Goal: Task Accomplishment & Management: Manage account settings

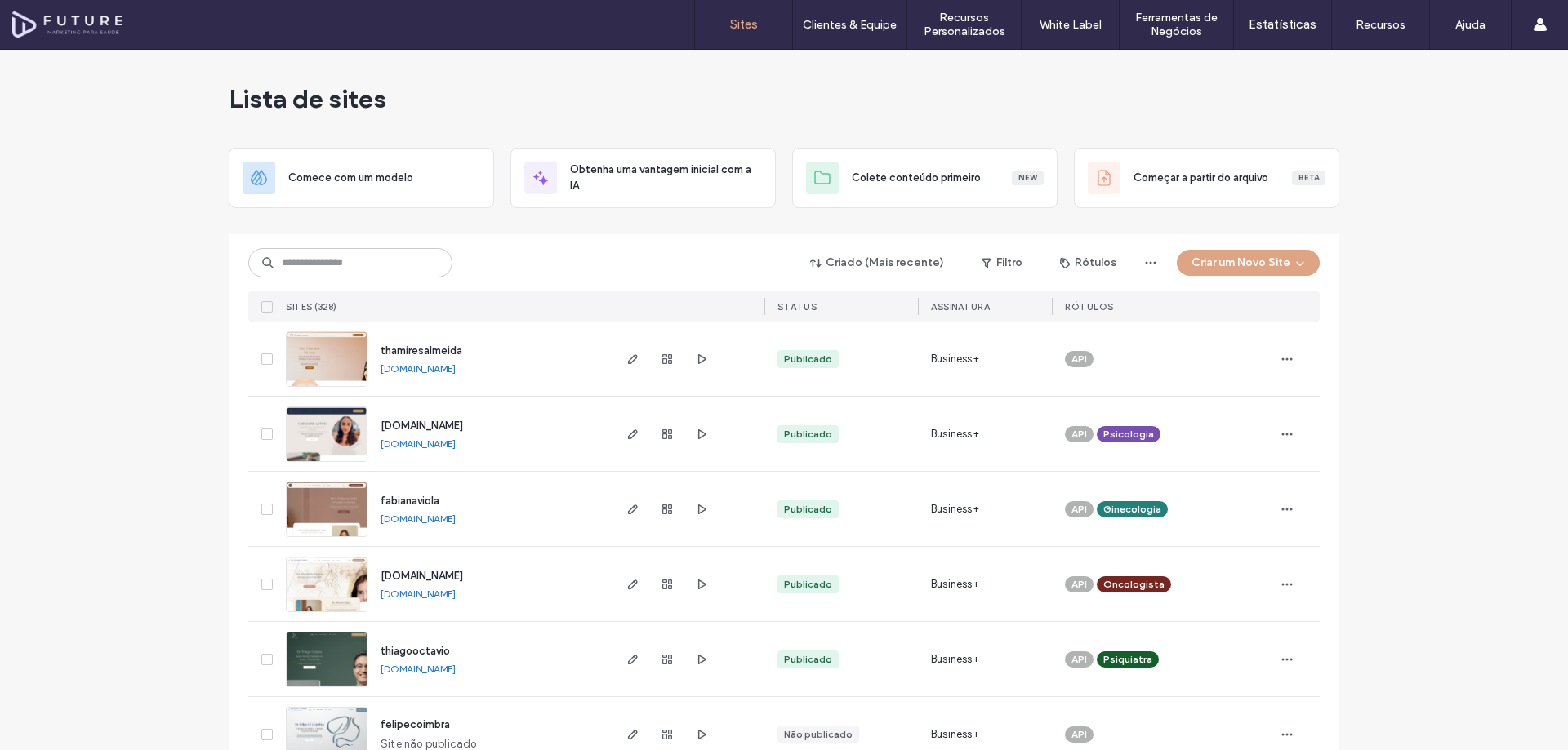
click at [564, 257] on div "Criado (Mais recente) Filtro Rótulos Criar um Novo Site" at bounding box center [784, 262] width 1071 height 31
click at [363, 269] on input at bounding box center [350, 262] width 204 height 29
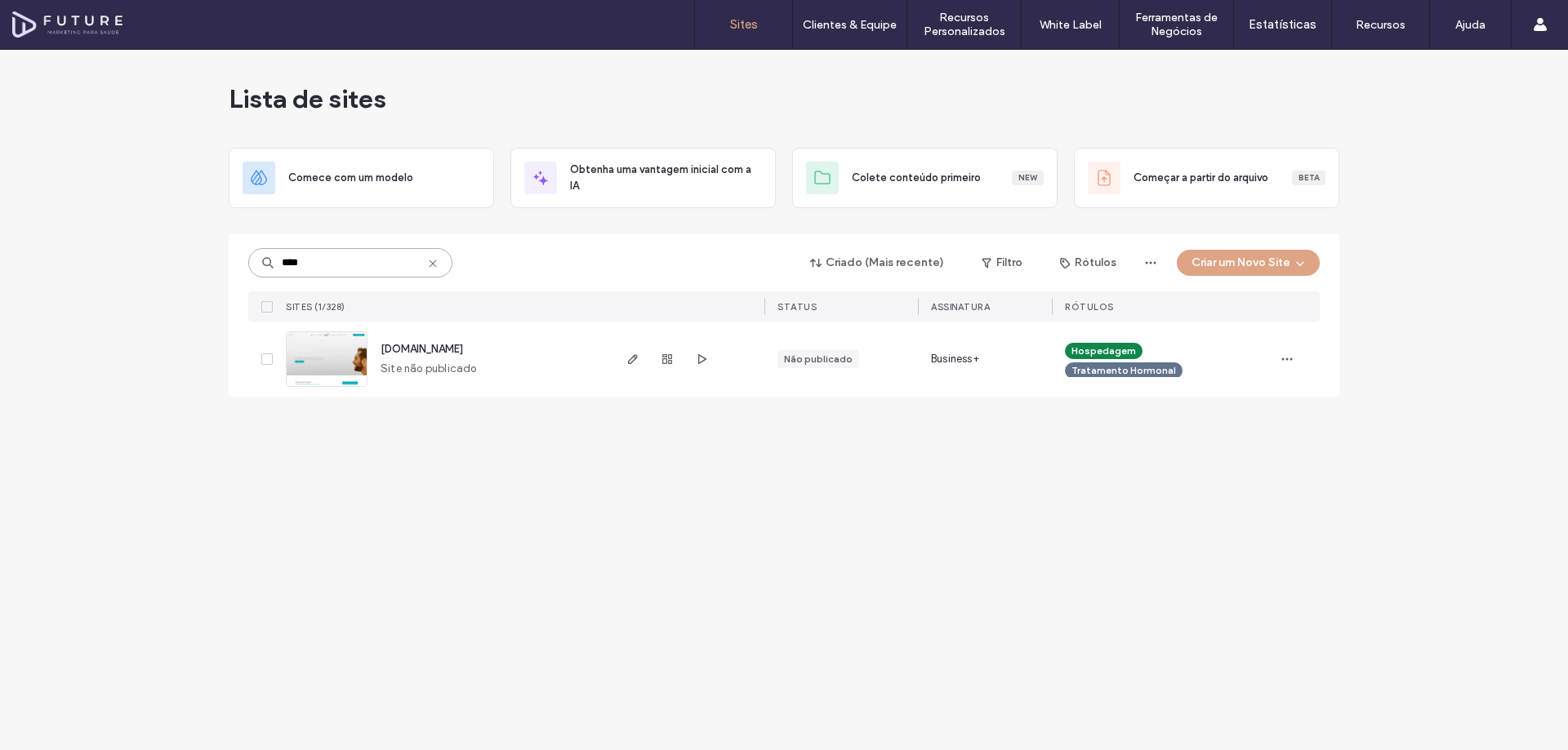
click at [396, 265] on input "****" at bounding box center [350, 262] width 204 height 29
type input "******"
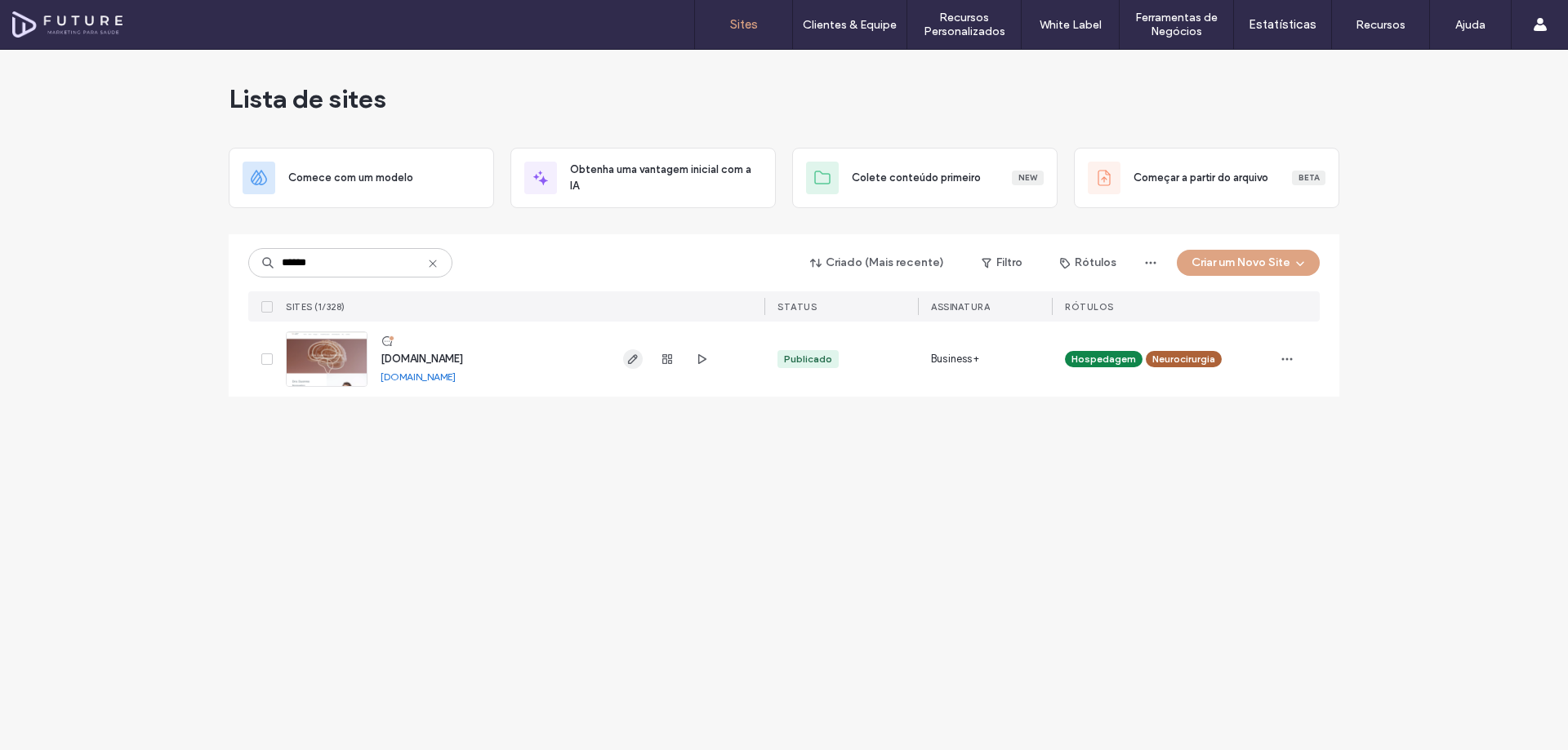
click at [634, 366] on span "button" at bounding box center [634, 360] width 20 height 20
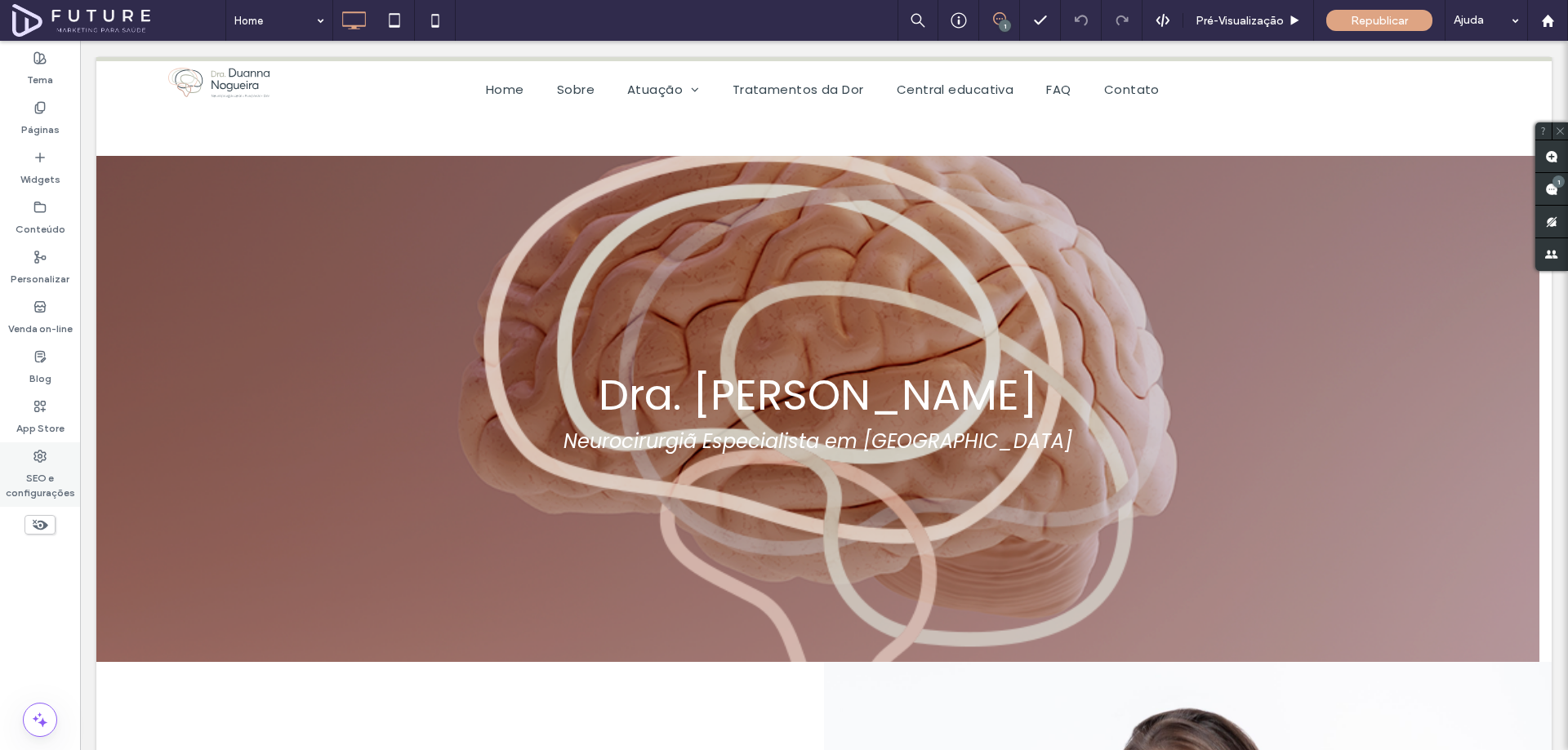
click at [41, 461] on icon at bounding box center [40, 457] width 13 height 13
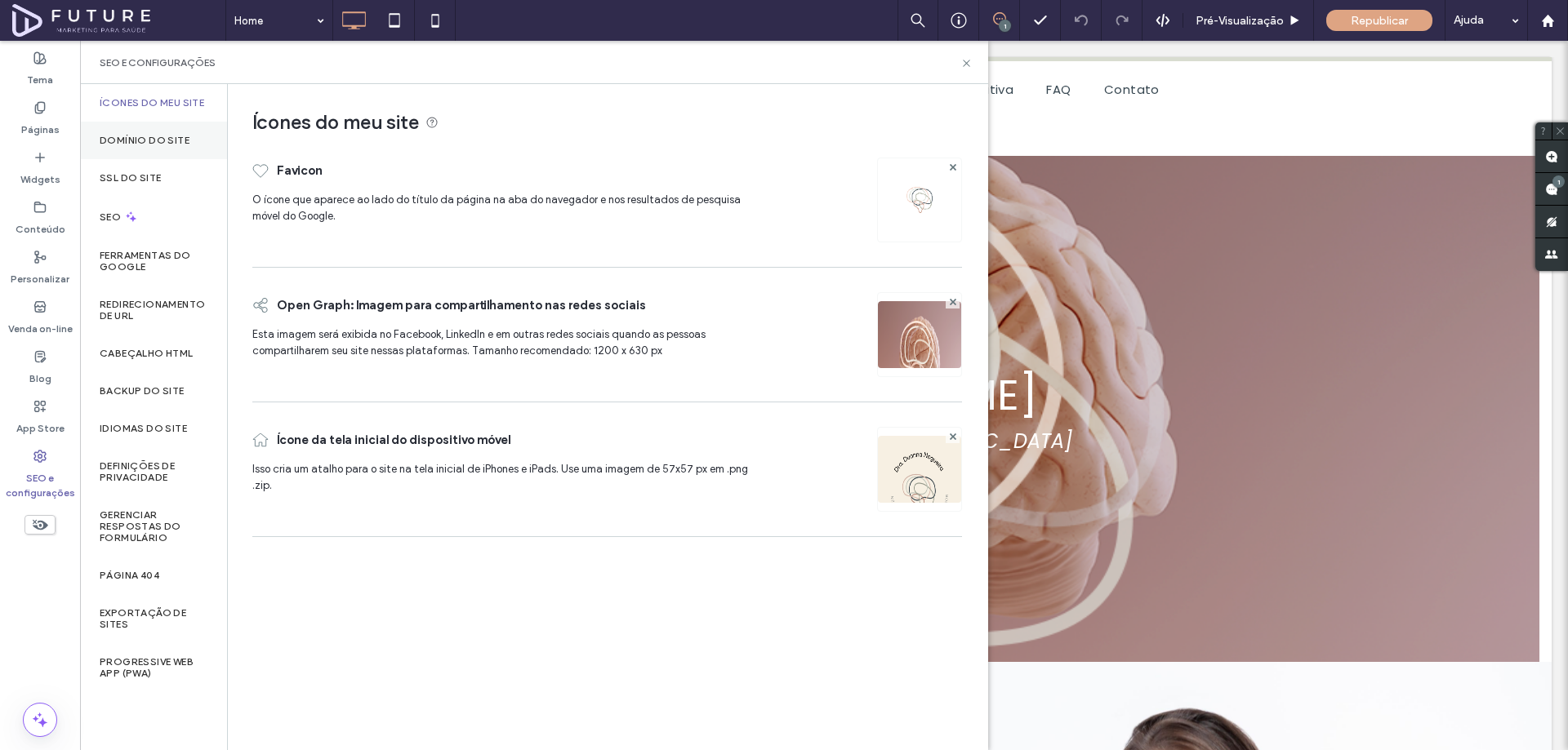
click at [153, 140] on label "Domínio do site" at bounding box center [144, 141] width 90 height 12
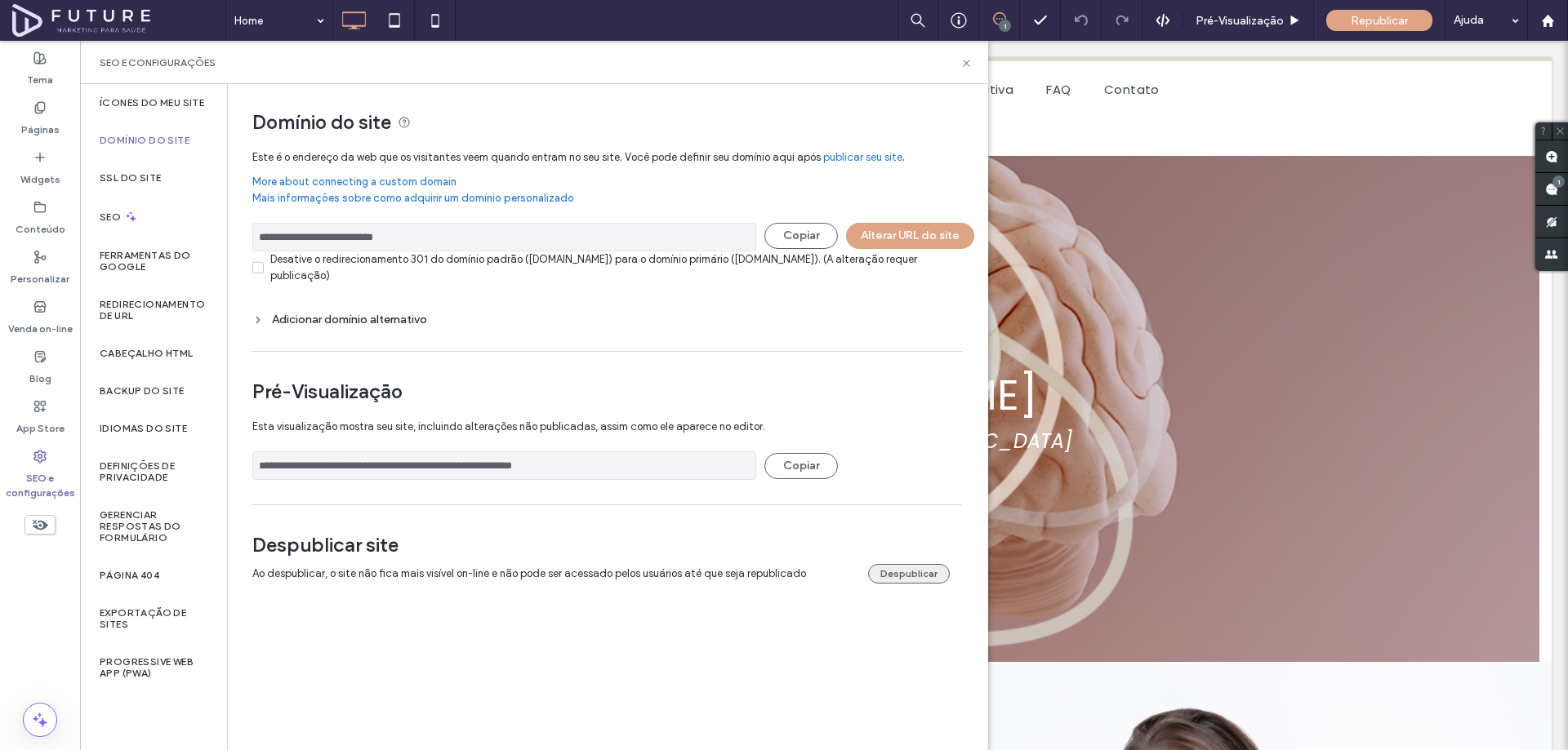
click at [899, 575] on button "Despublicar" at bounding box center [909, 574] width 82 height 20
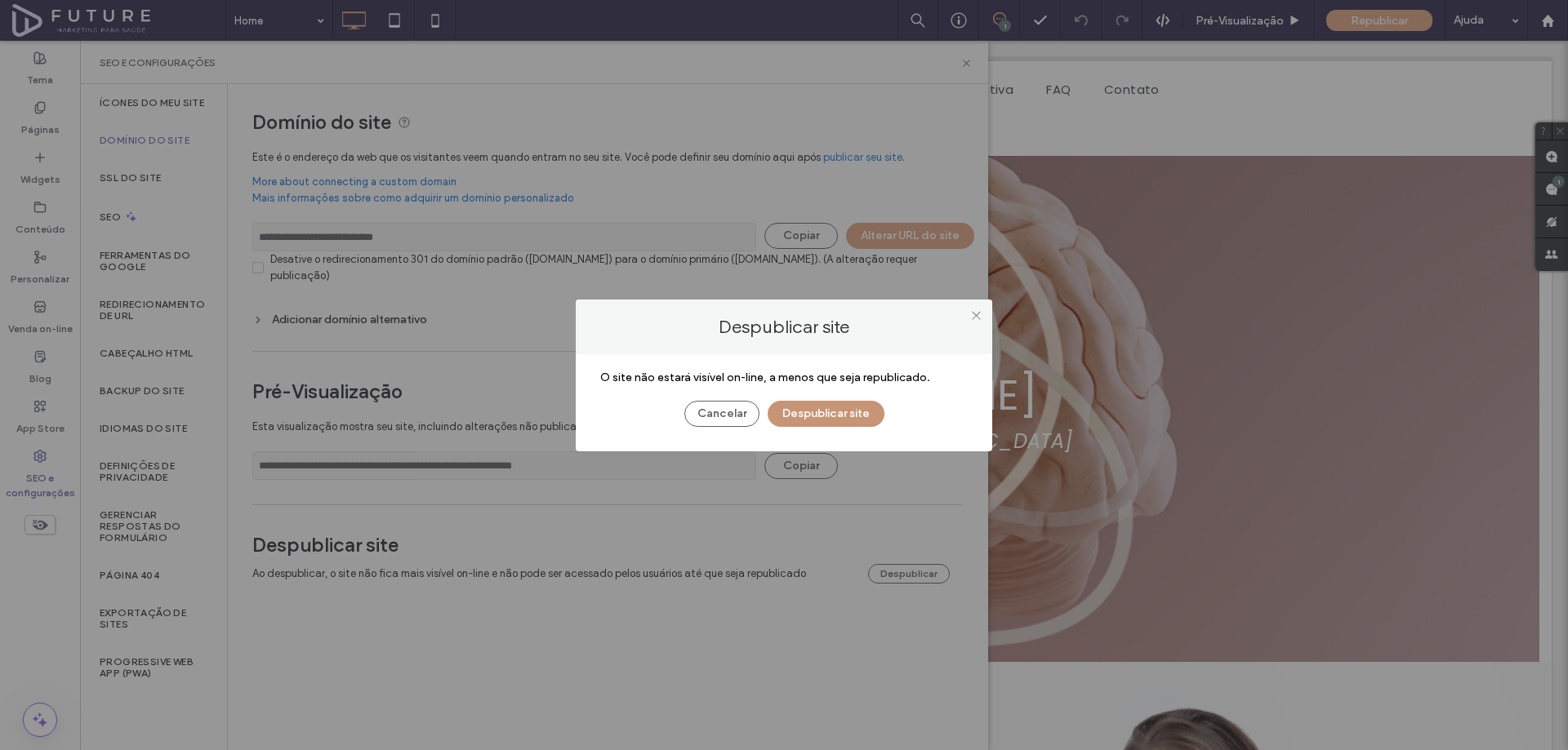
click at [814, 412] on button "Despublicar site" at bounding box center [826, 414] width 117 height 27
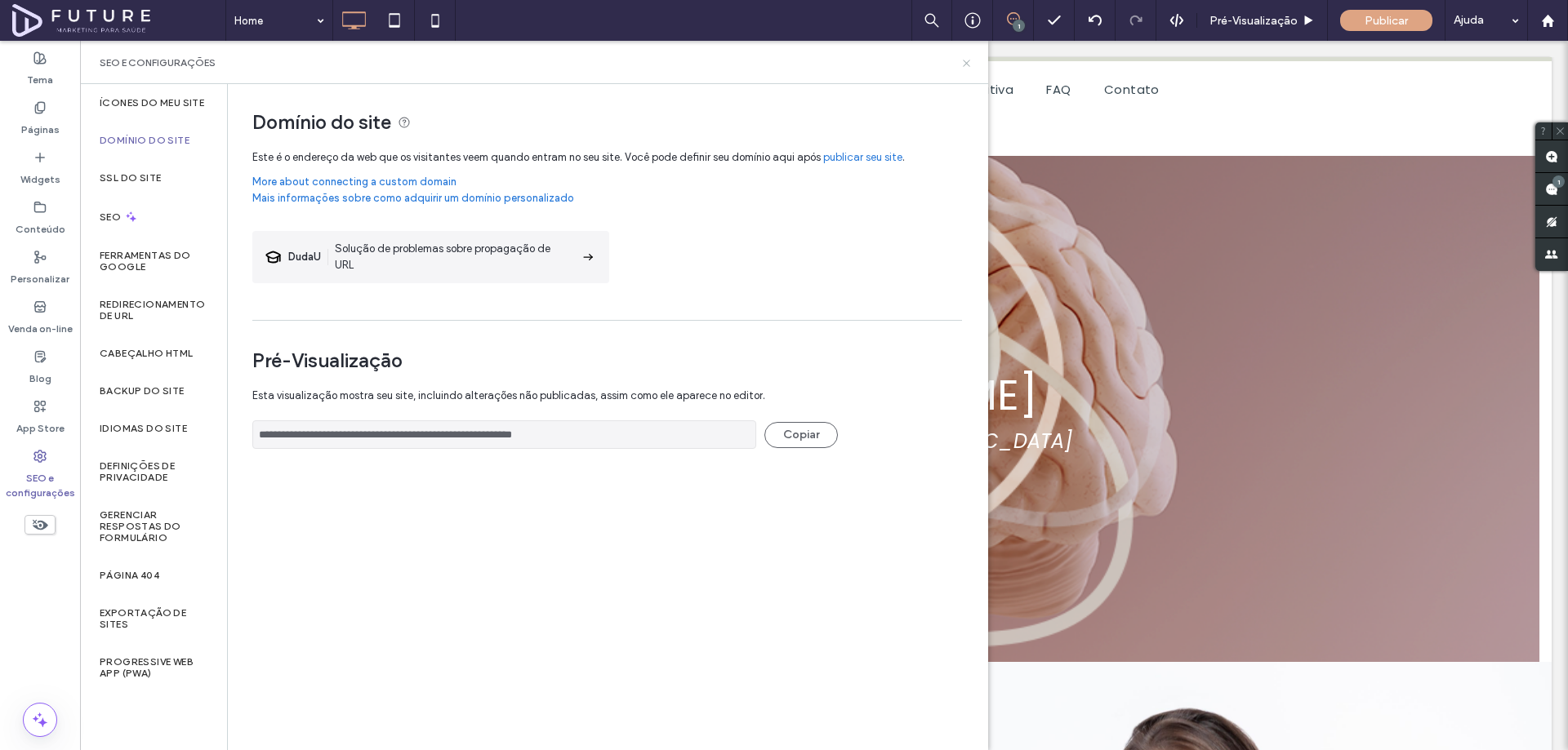
click at [965, 64] on use at bounding box center [966, 63] width 7 height 7
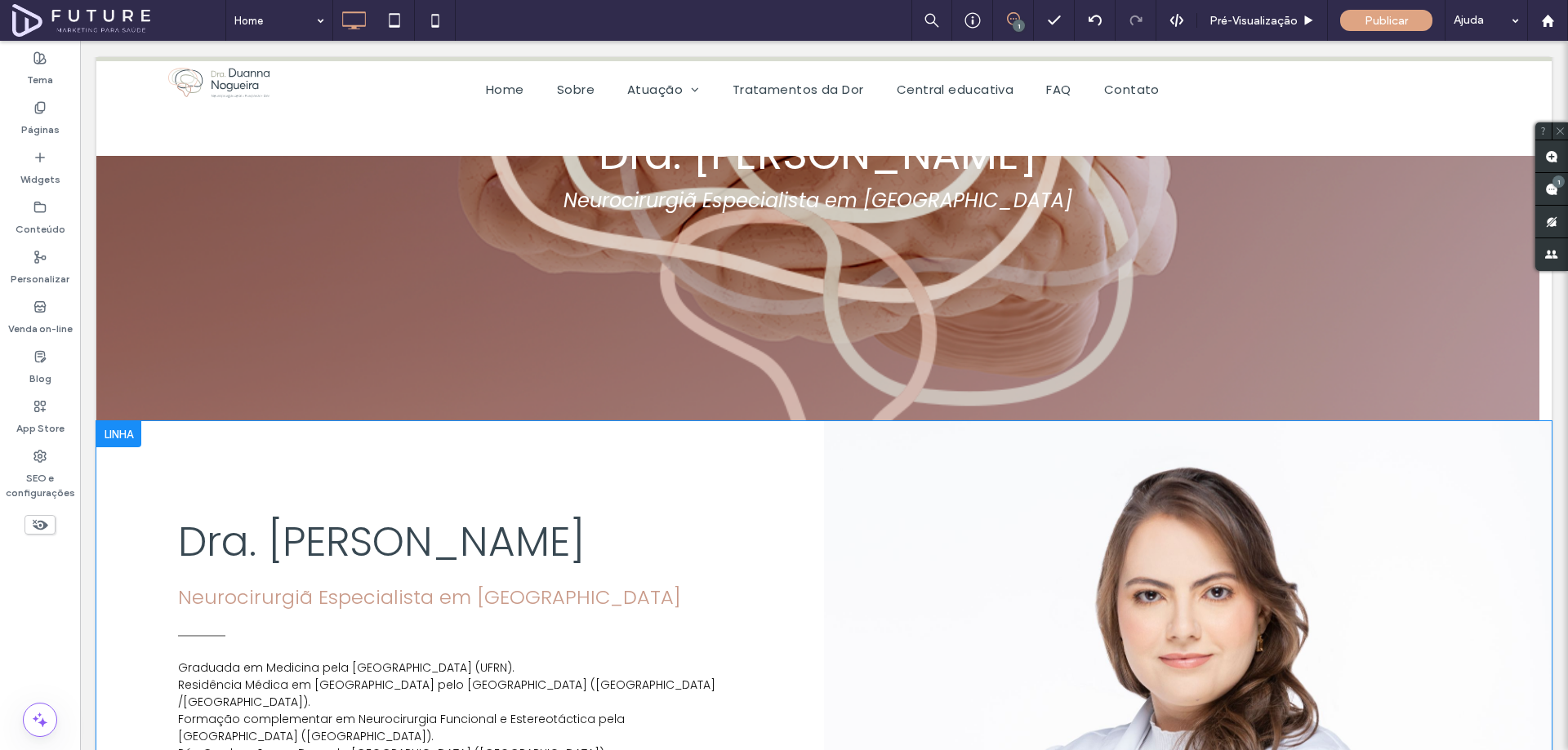
scroll to position [409, 0]
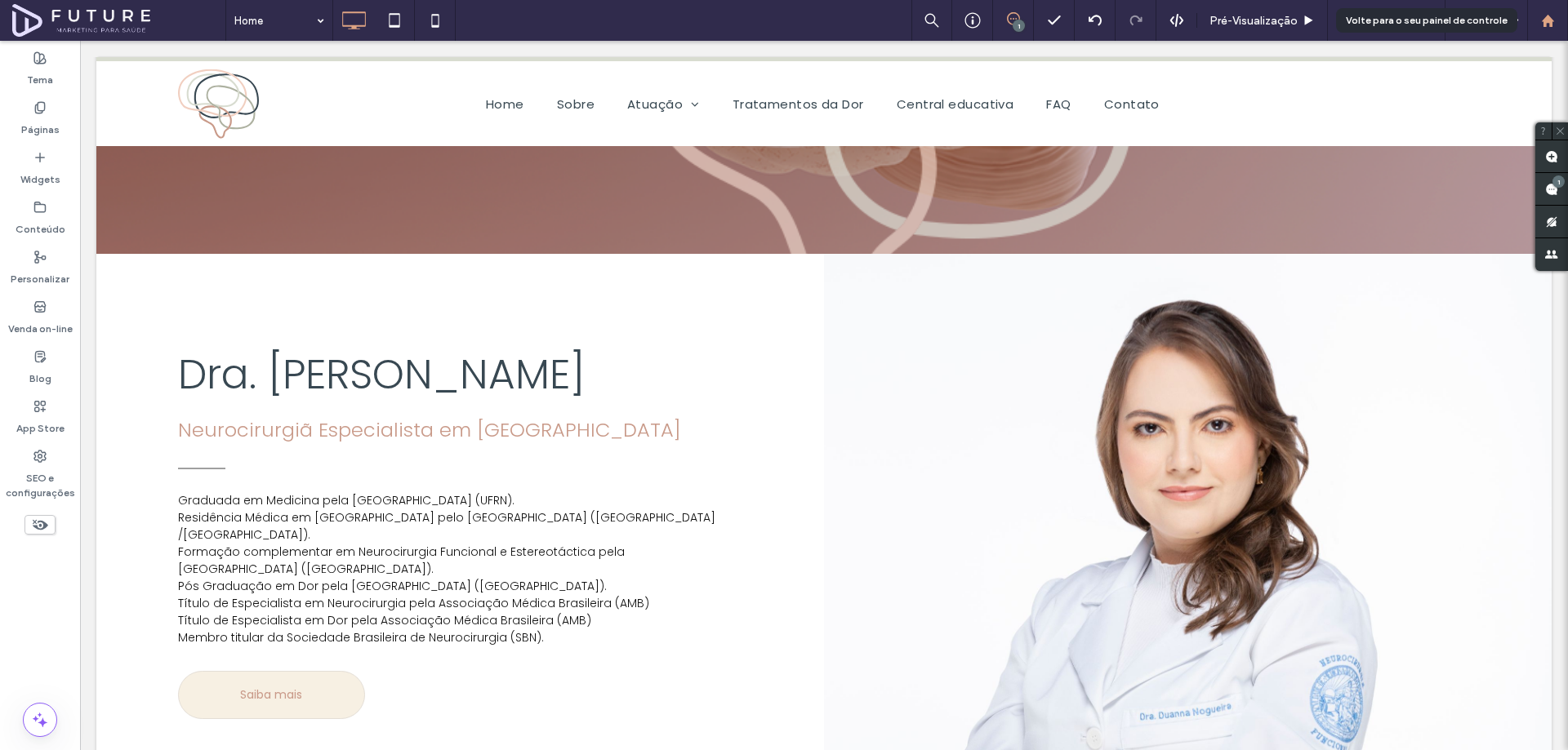
click at [1544, 21] on use at bounding box center [1547, 20] width 12 height 12
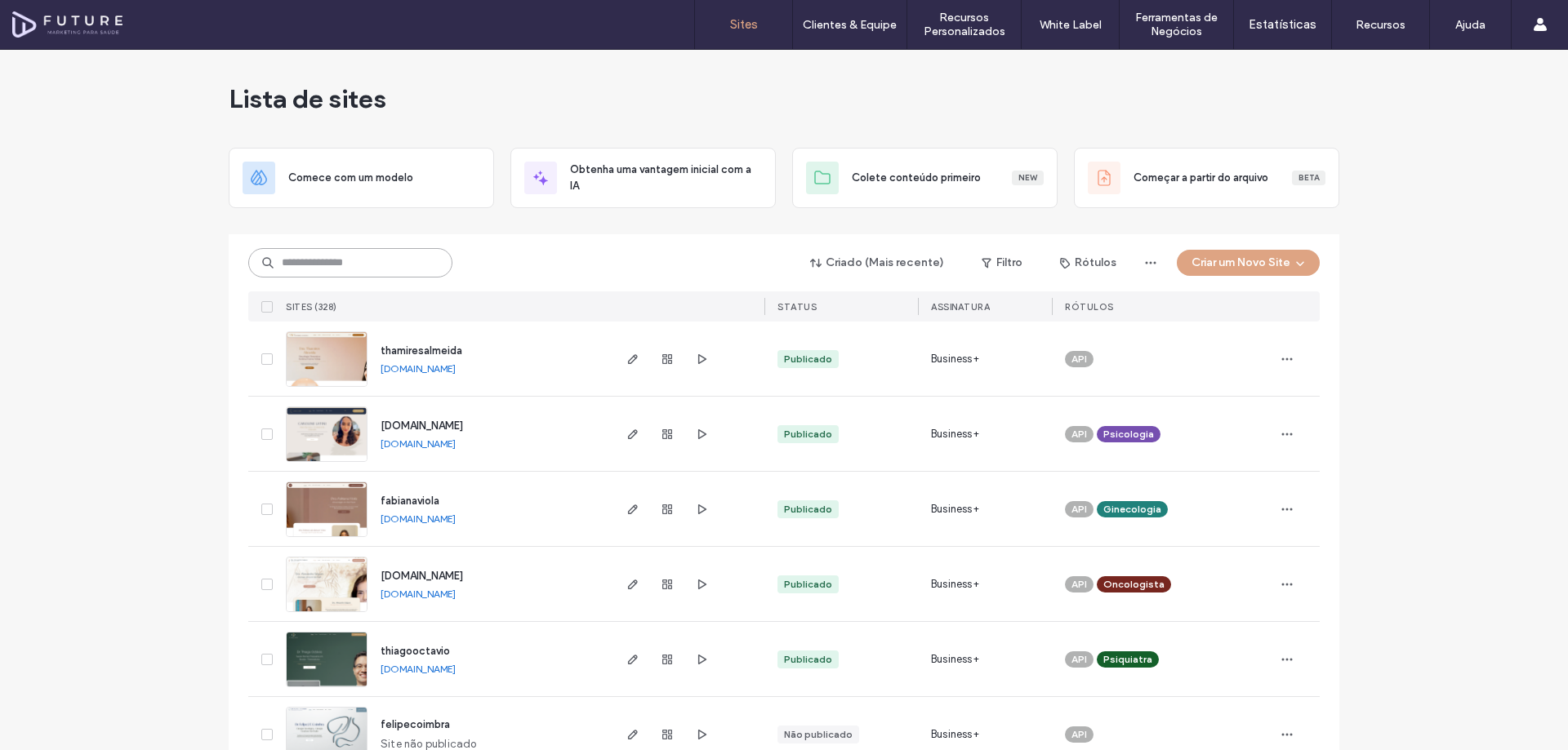
click at [376, 263] on input at bounding box center [350, 262] width 204 height 29
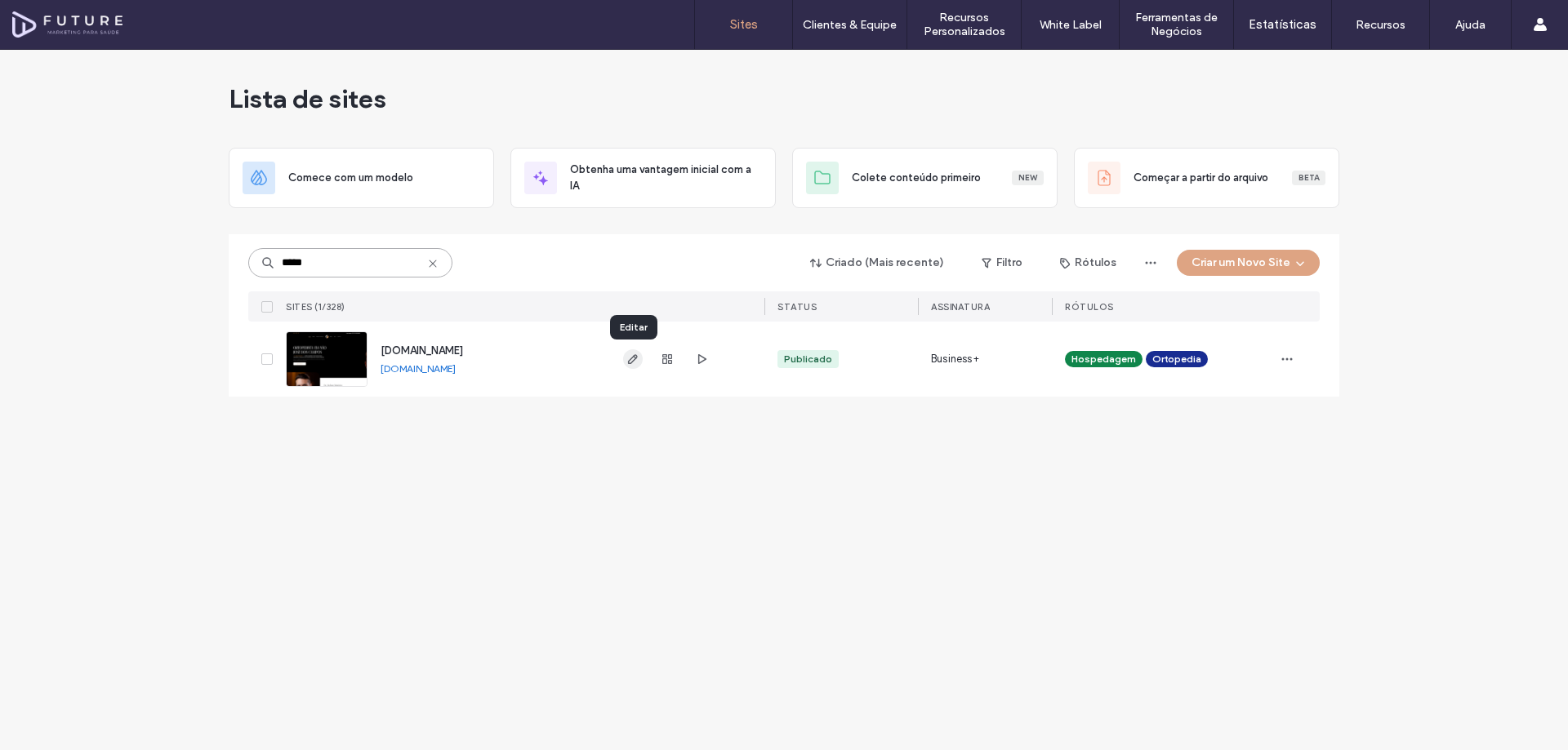
type input "*****"
click at [633, 359] on icon "button" at bounding box center [634, 360] width 13 height 13
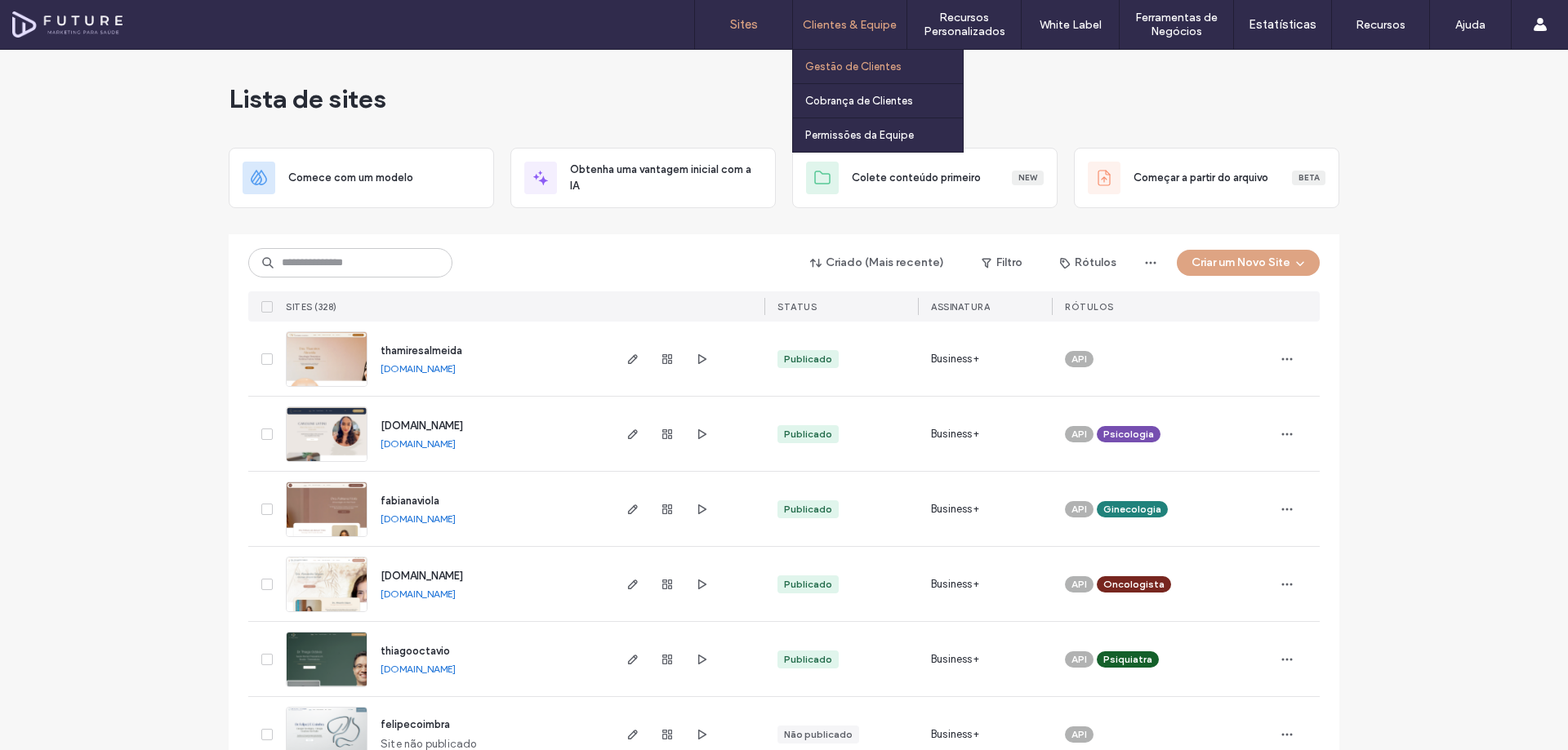
click at [853, 65] on label "Gestão de Clientes" at bounding box center [853, 66] width 96 height 12
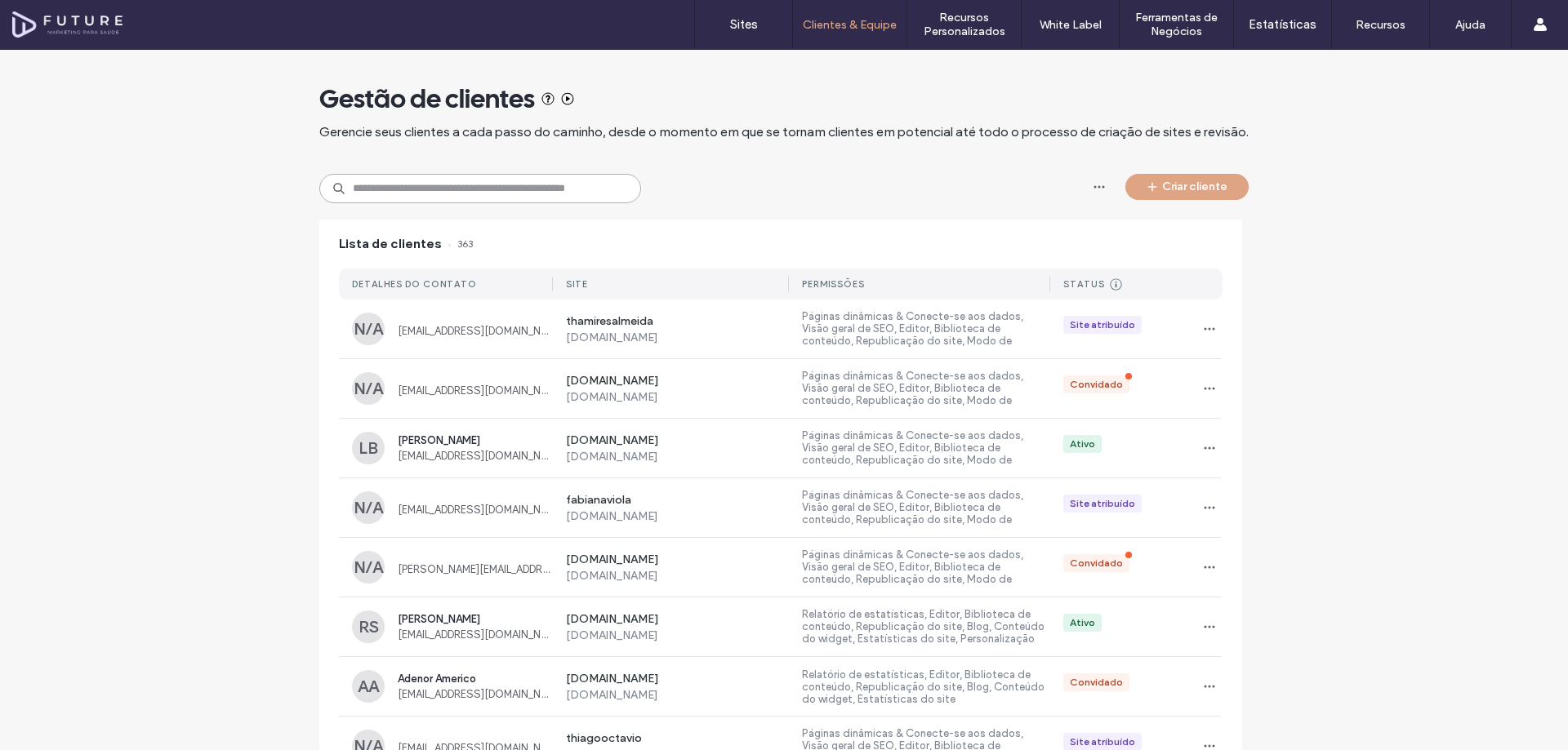
click at [490, 190] on input at bounding box center [480, 188] width 322 height 29
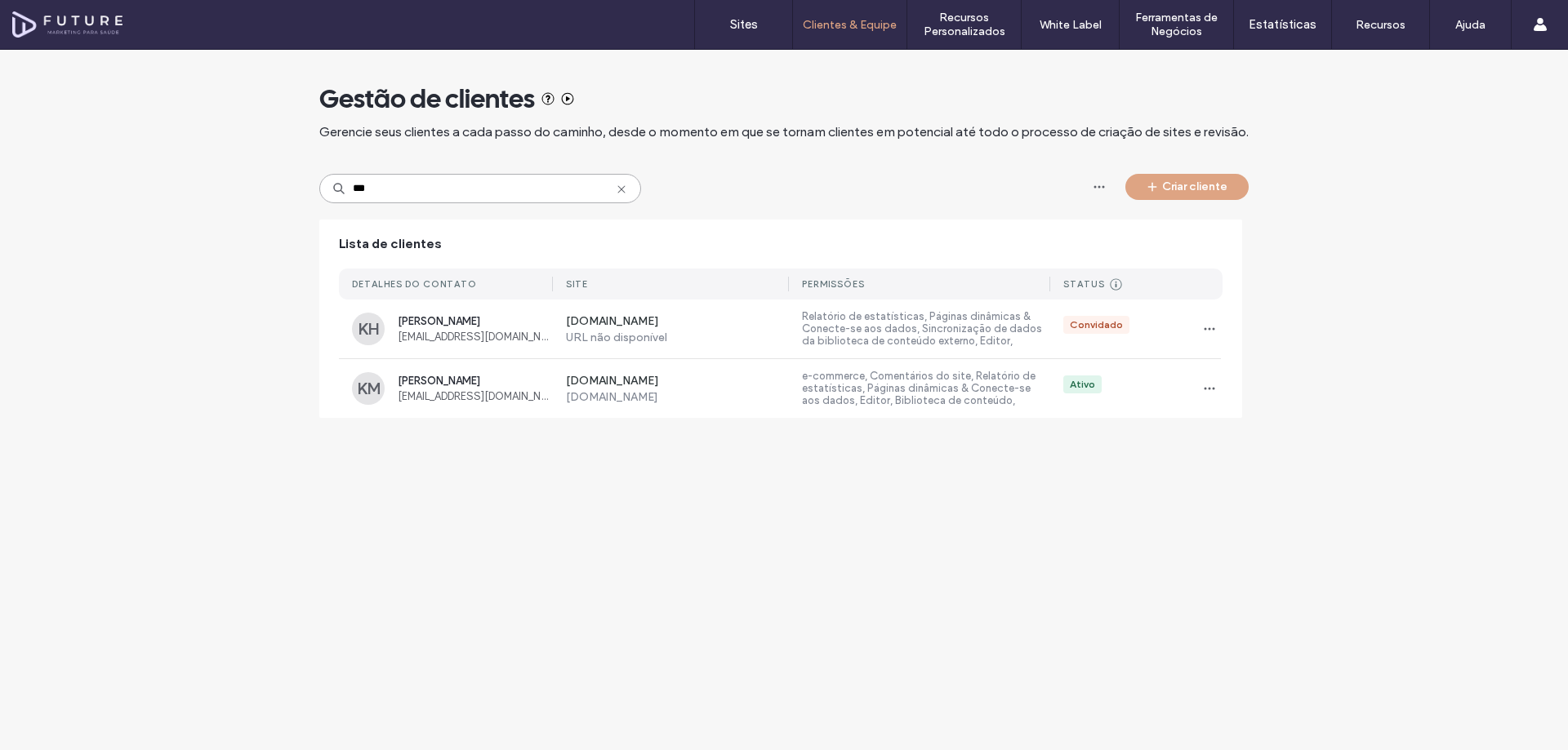
type input "***"
click at [622, 189] on icon at bounding box center [622, 190] width 13 height 13
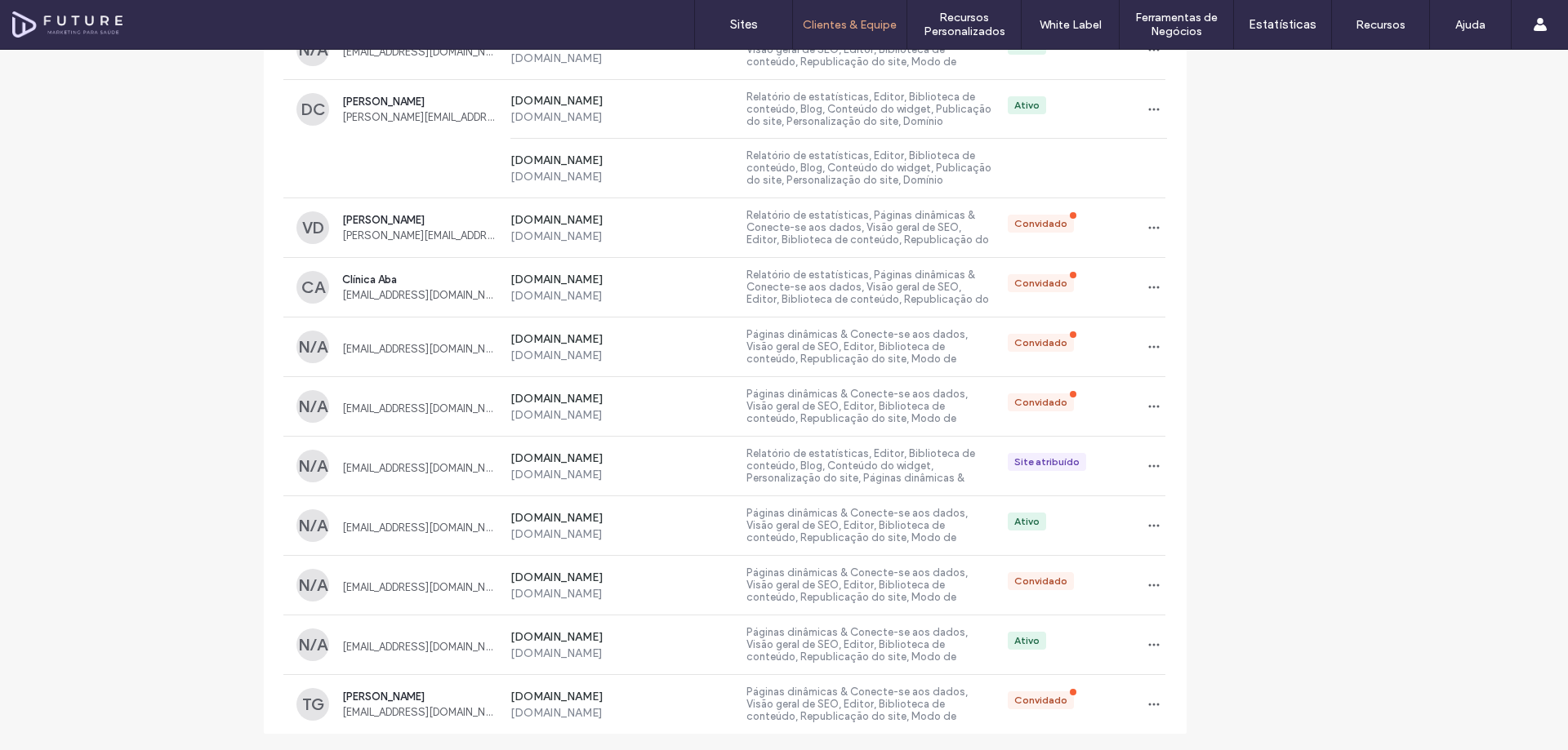
scroll to position [4749, 51]
drag, startPoint x: 1349, startPoint y: 201, endPoint x: 1247, endPoint y: 452, distance: 270.9
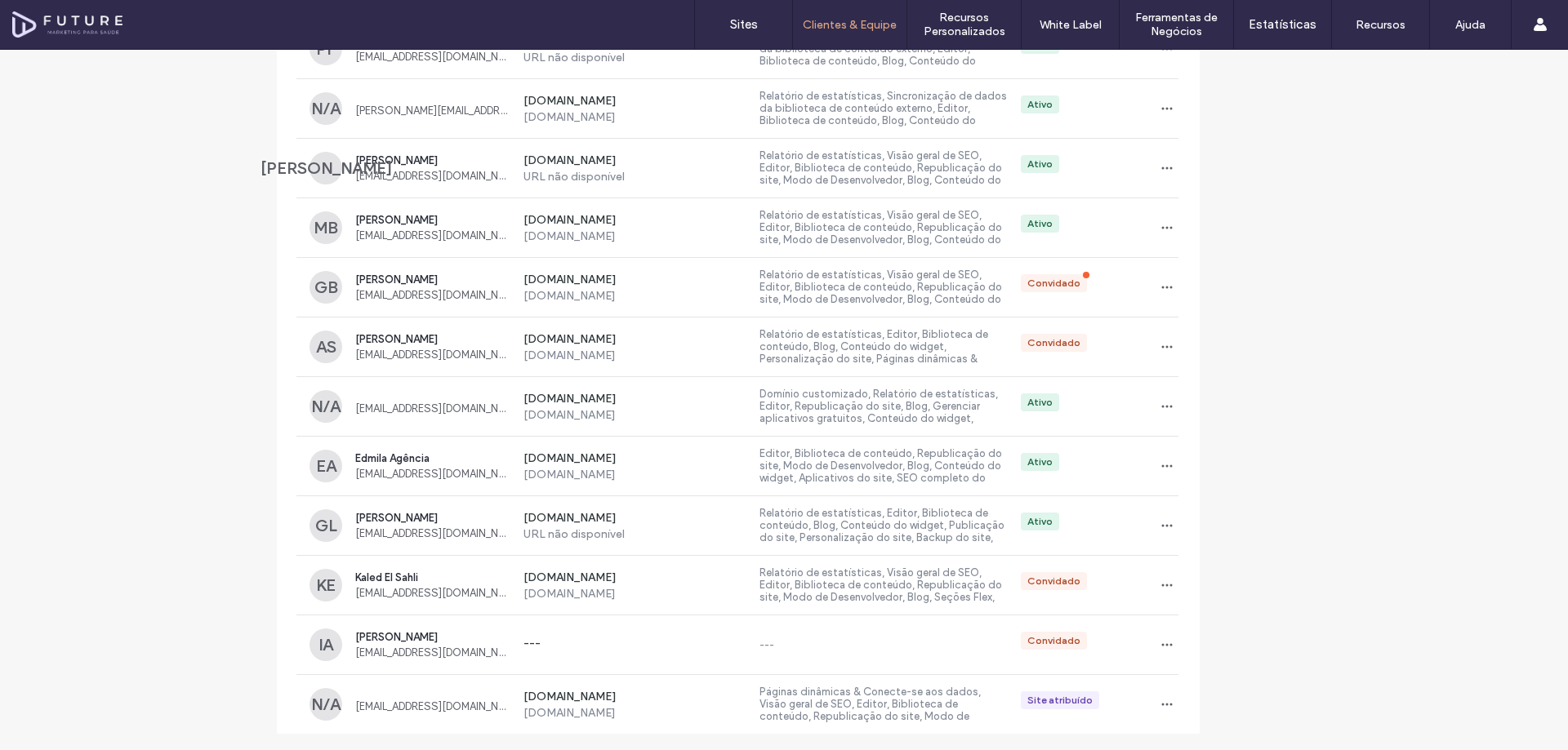
drag, startPoint x: 1341, startPoint y: 225, endPoint x: 1328, endPoint y: 462, distance: 237.4
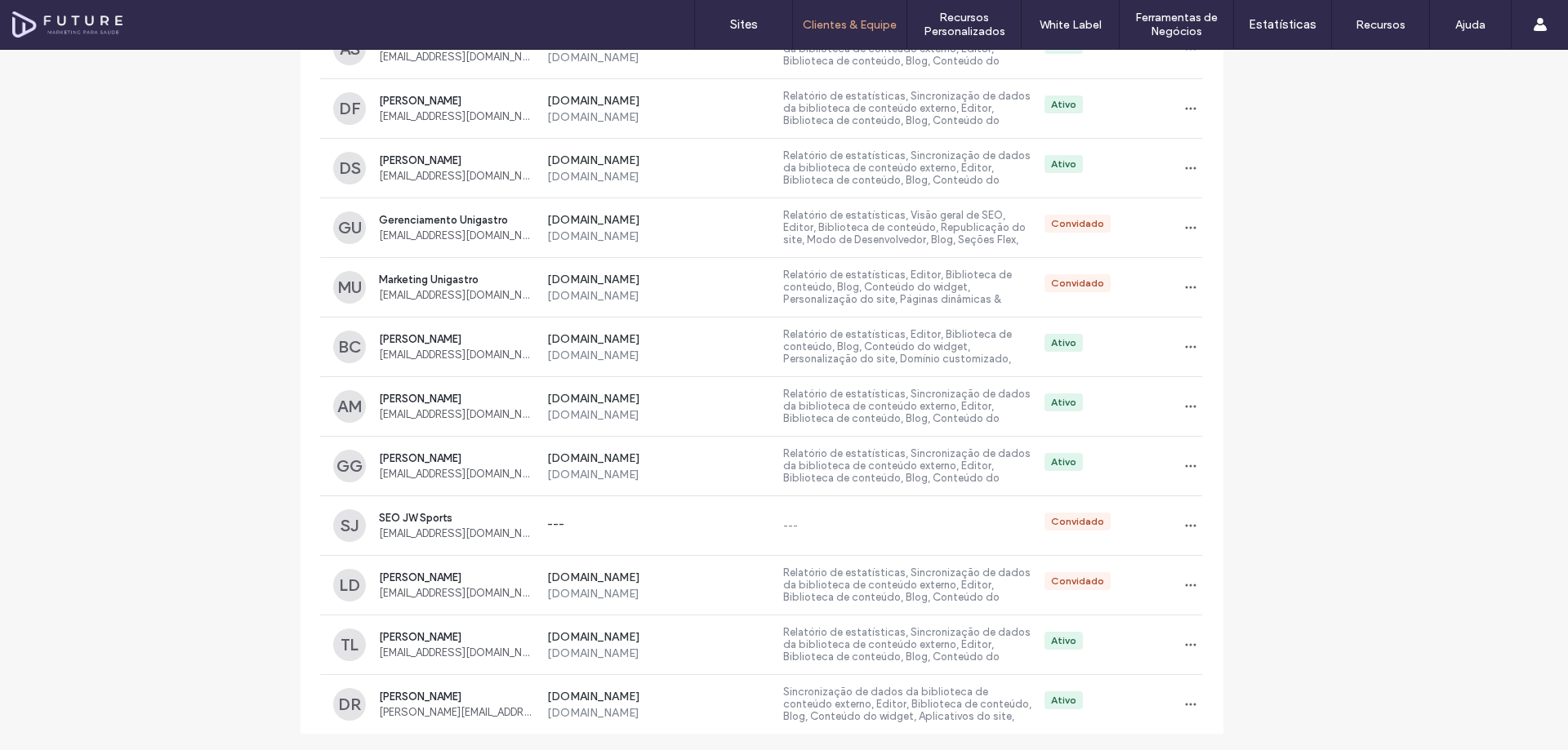
scroll to position [7437, 3]
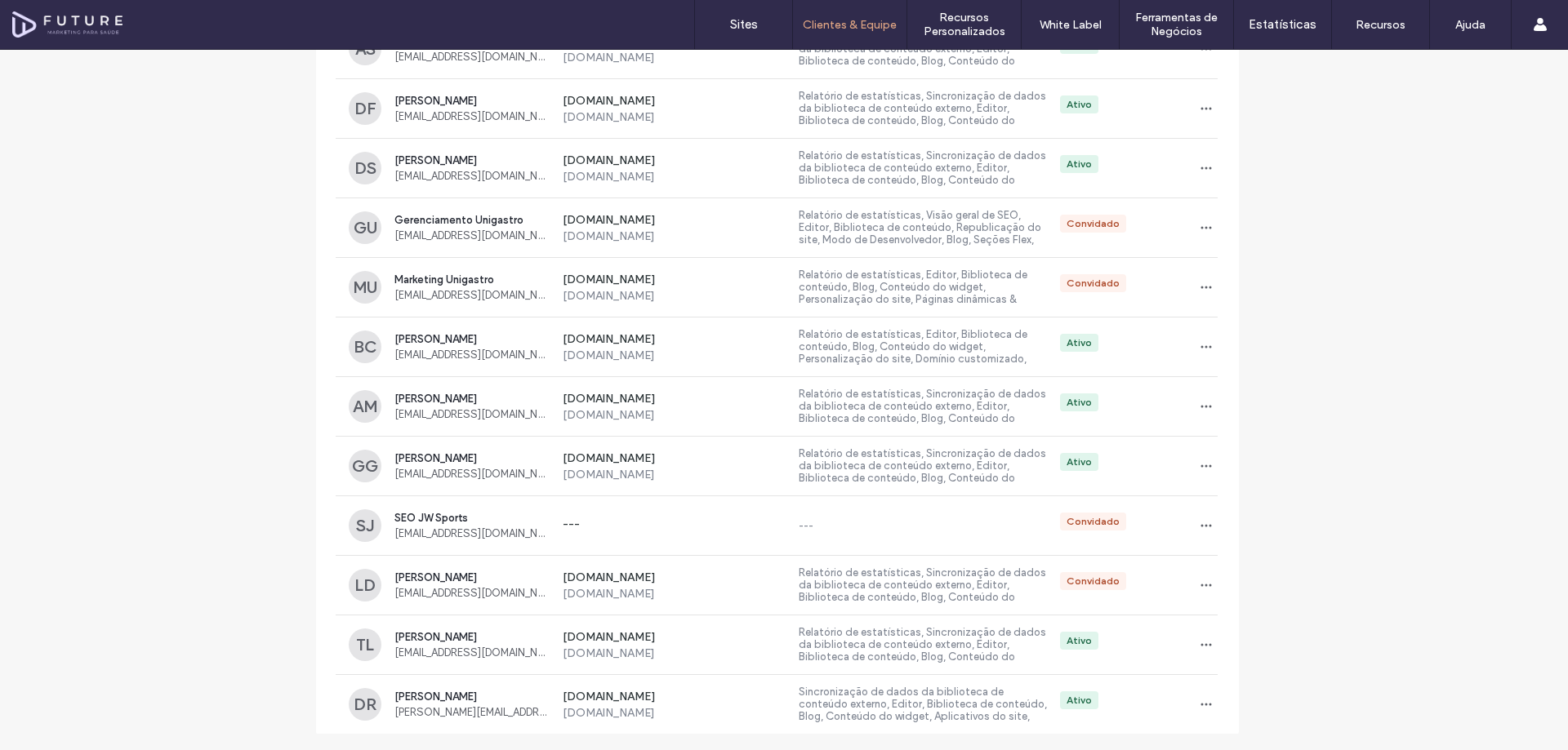
drag, startPoint x: 1357, startPoint y: 224, endPoint x: 1308, endPoint y: 553, distance: 332.6
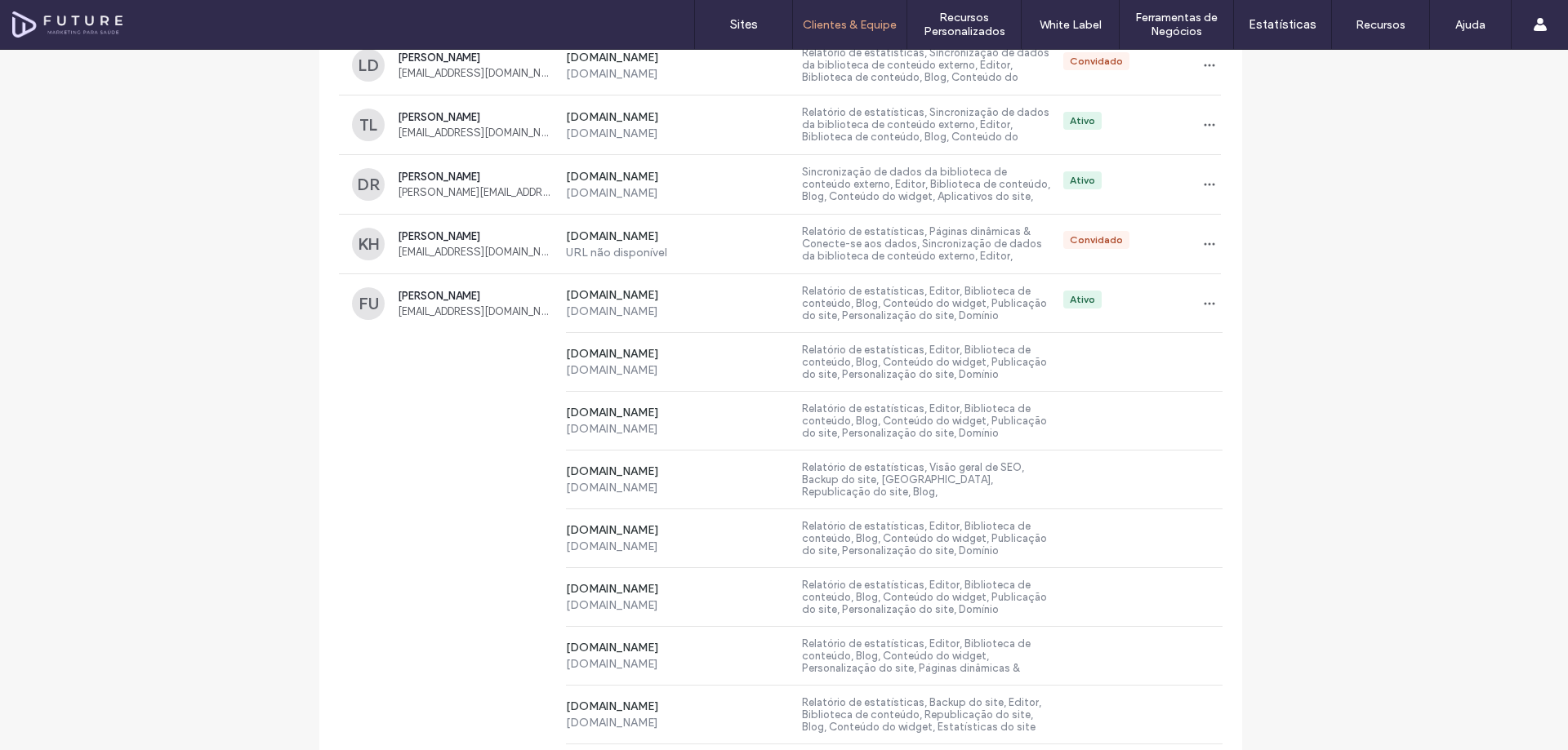
scroll to position [9099, 0]
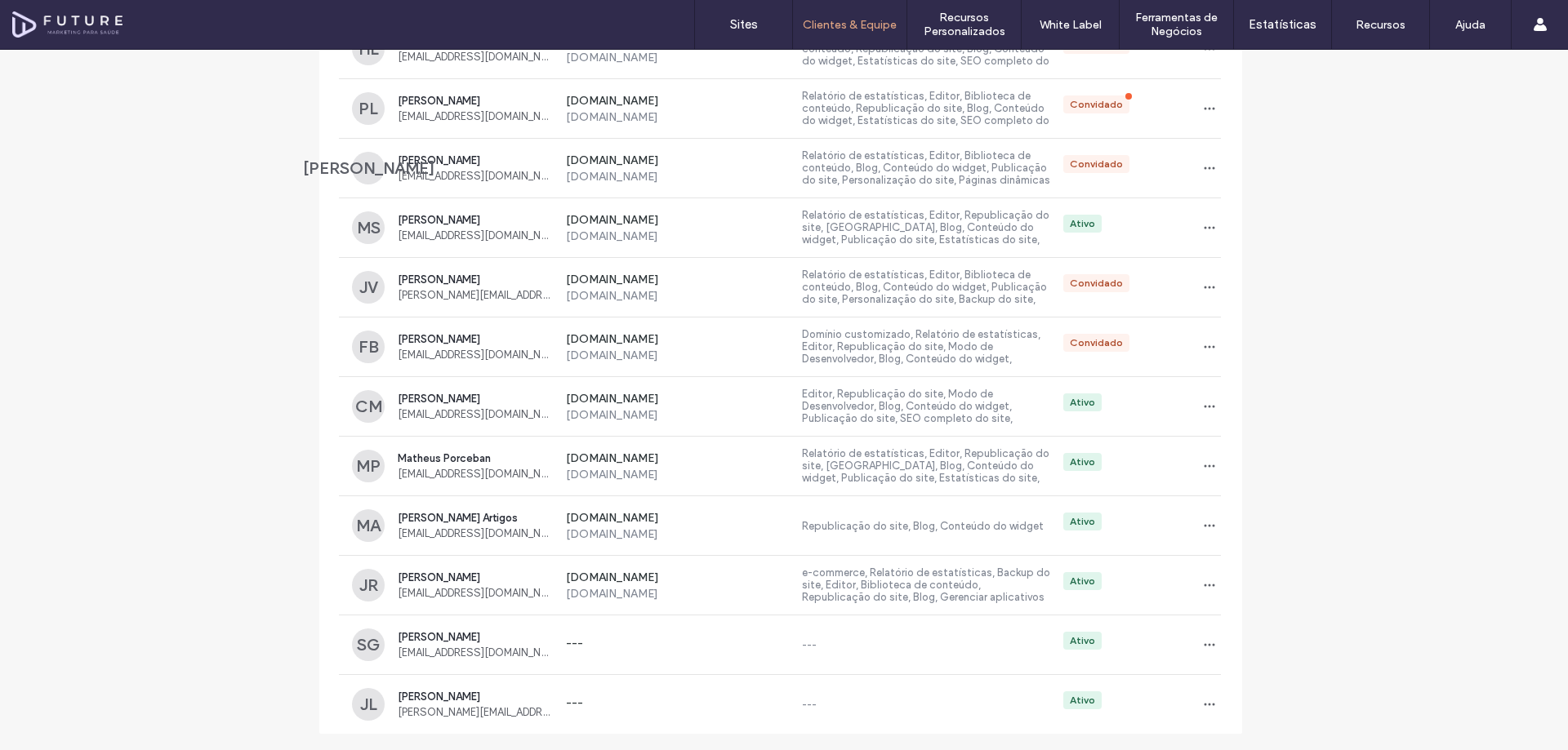
drag, startPoint x: 1323, startPoint y: 253, endPoint x: 1316, endPoint y: 571, distance: 318.1
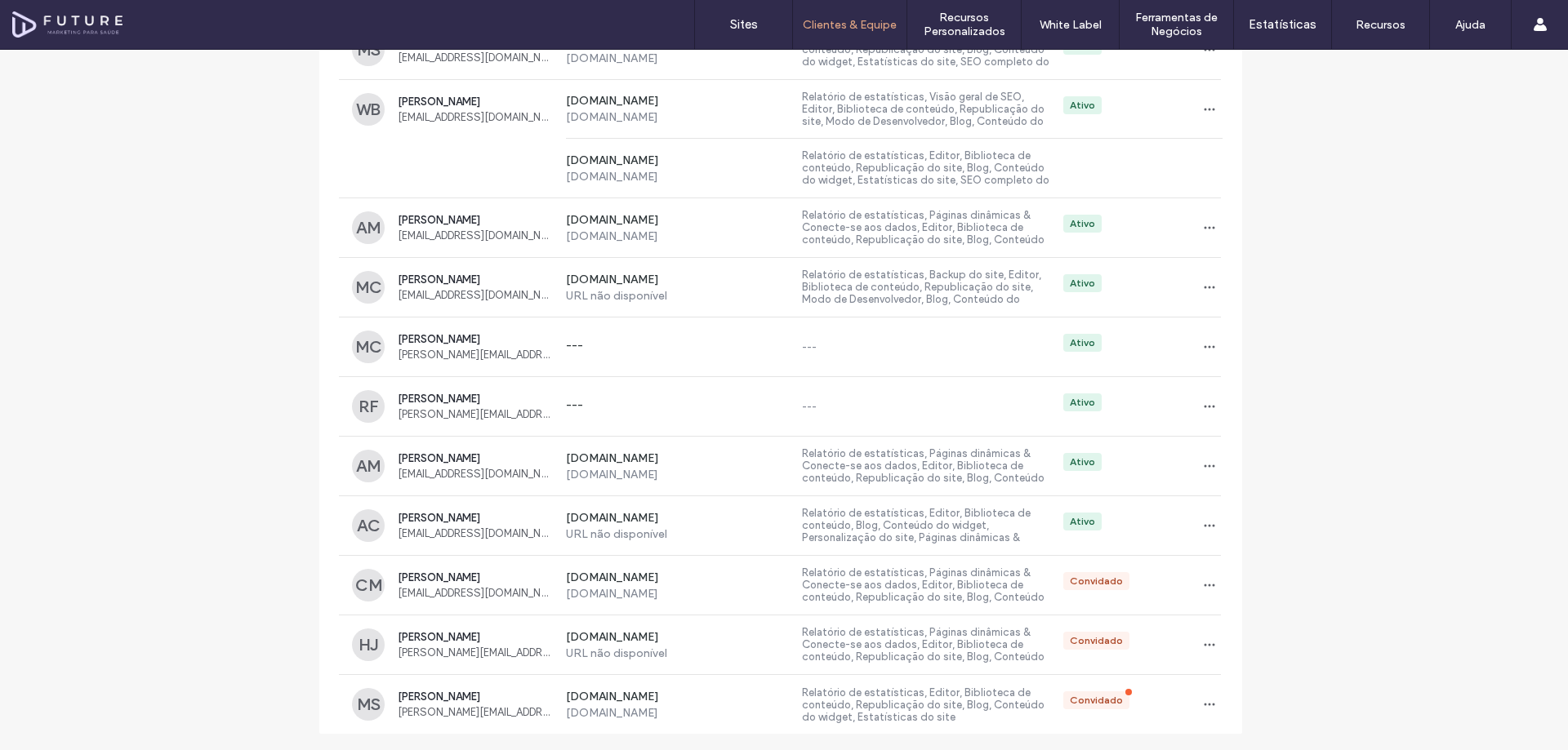
drag, startPoint x: 1387, startPoint y: 298, endPoint x: 1386, endPoint y: 495, distance: 197.0
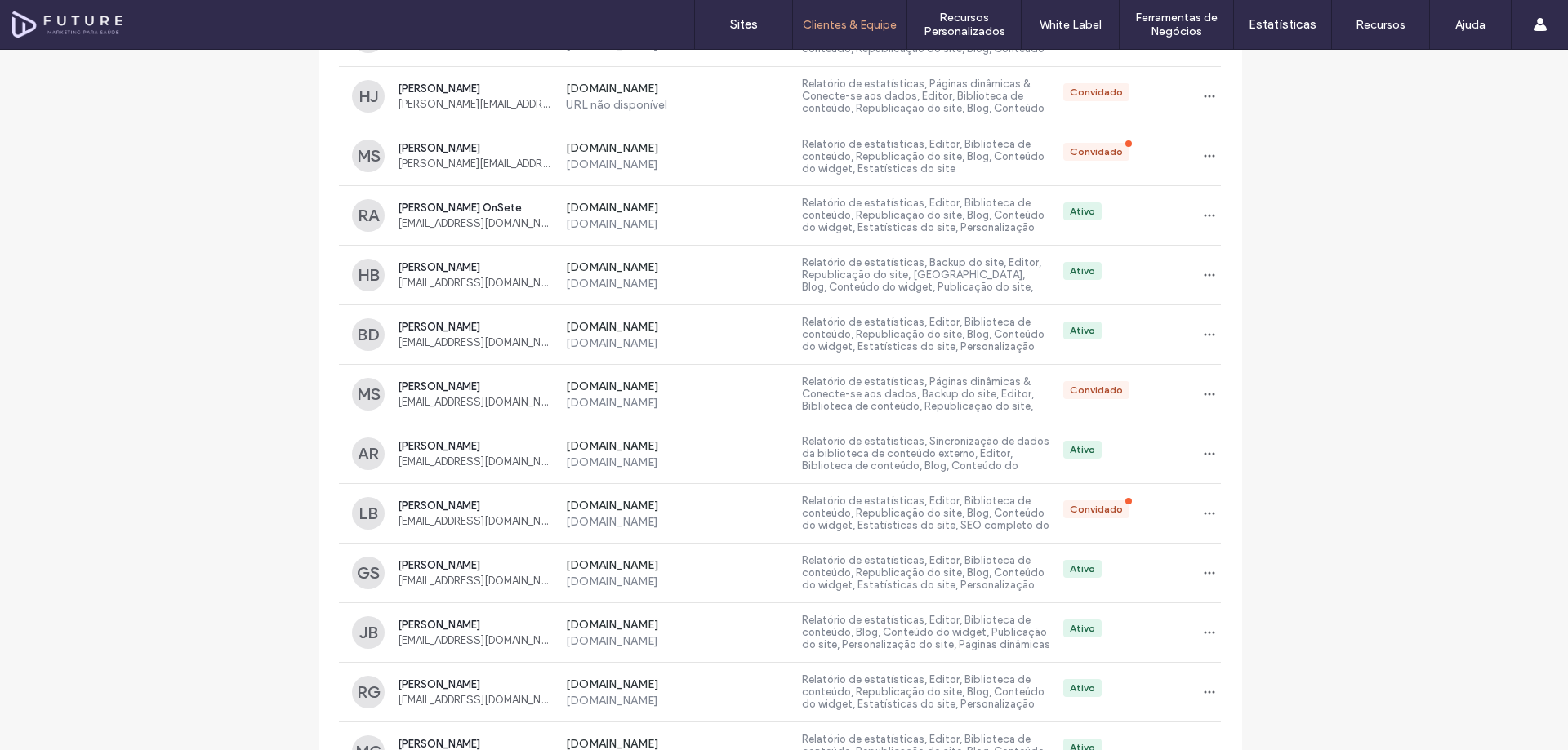
scroll to position [11542, 0]
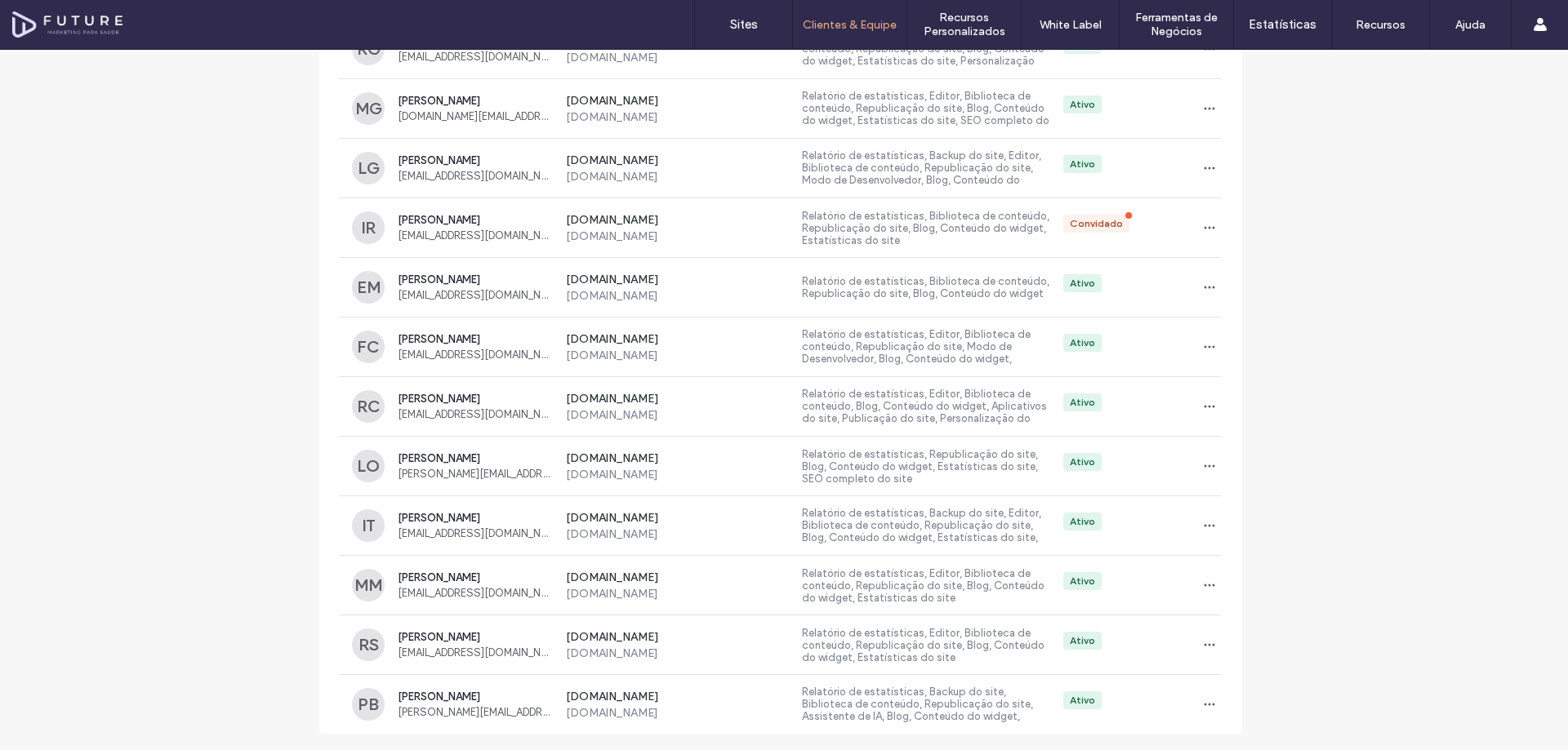
drag, startPoint x: 1394, startPoint y: 317, endPoint x: 1382, endPoint y: 551, distance: 234.3
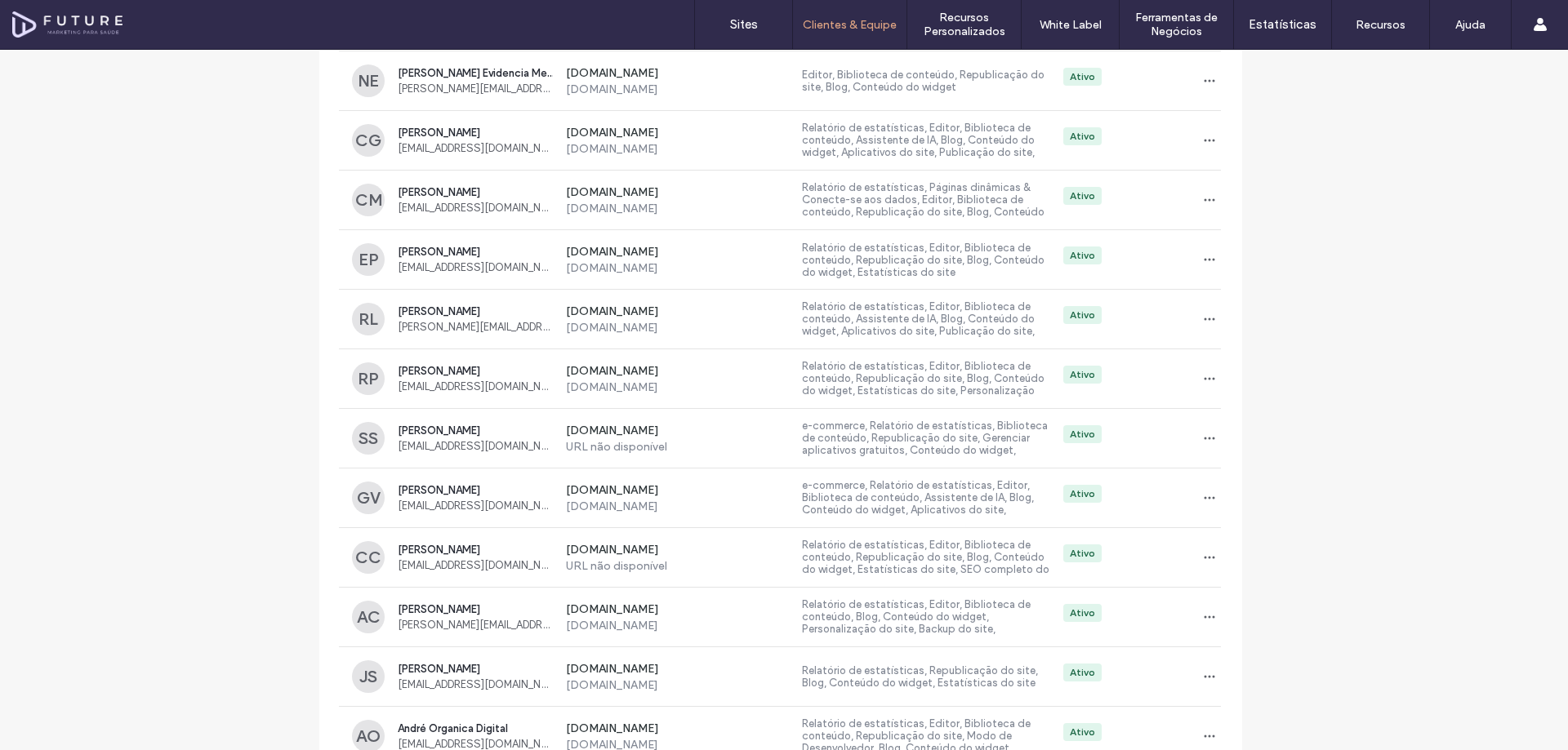
scroll to position [12733, 0]
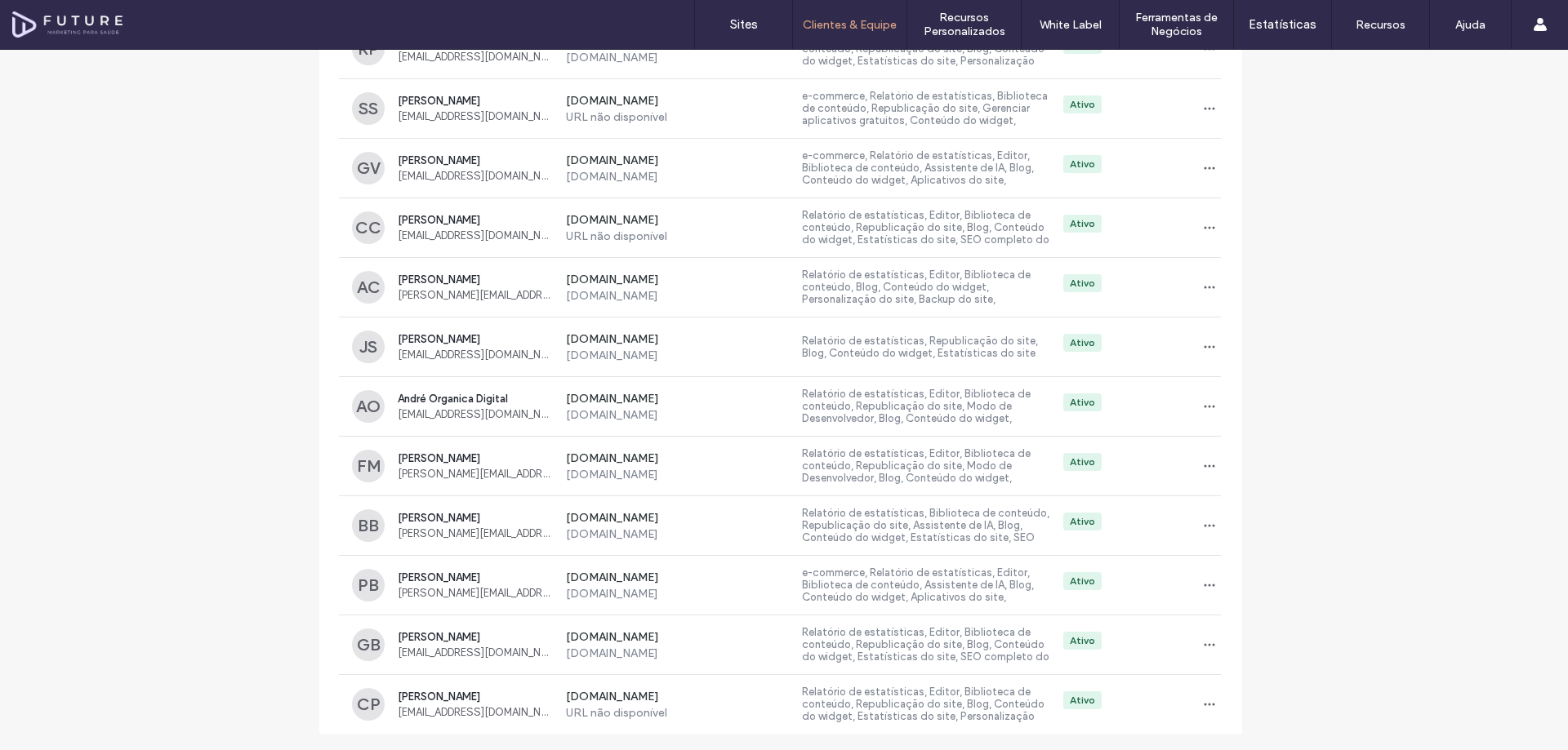
drag, startPoint x: 1385, startPoint y: 443, endPoint x: 1379, endPoint y: 664, distance: 221.1
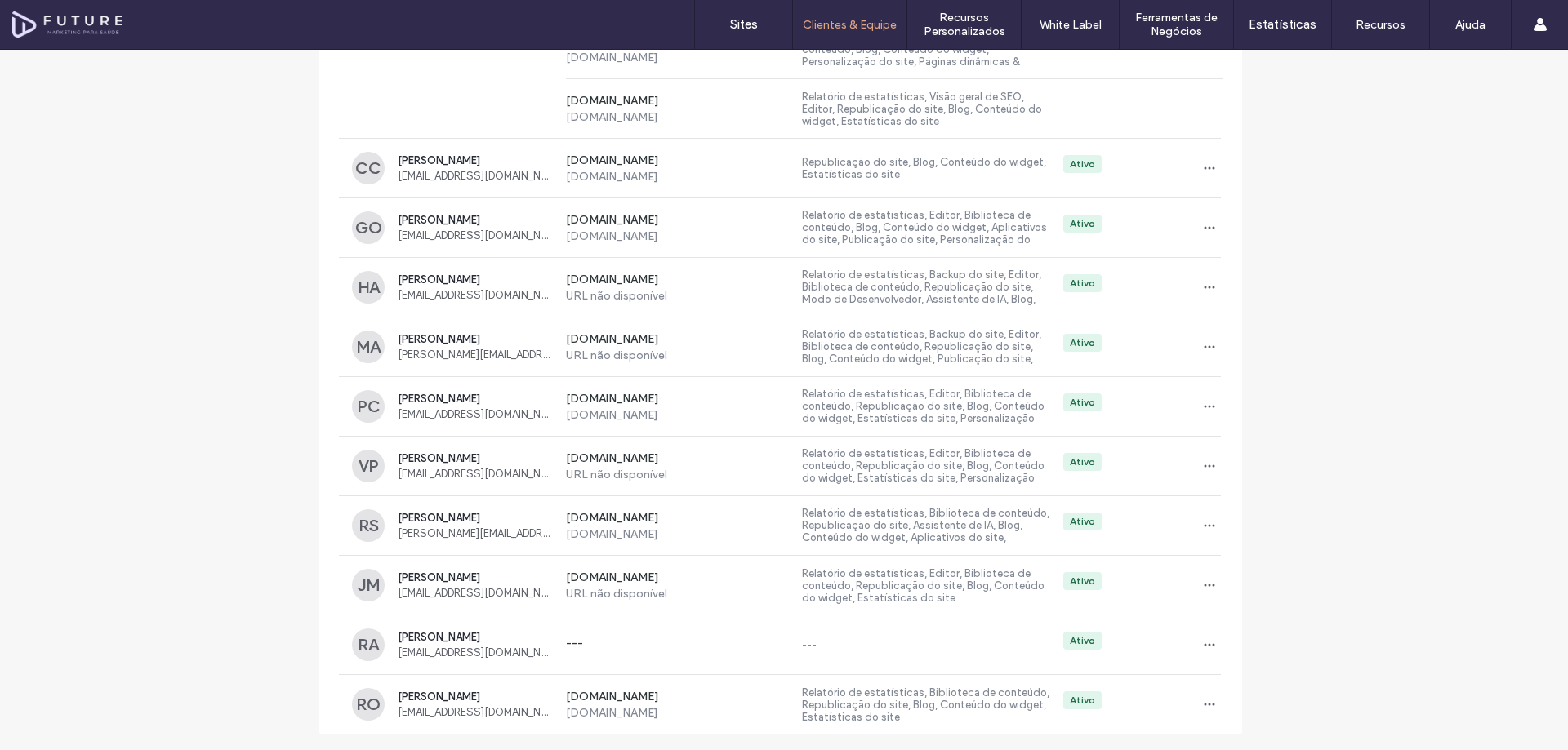
drag, startPoint x: 1352, startPoint y: 293, endPoint x: 1337, endPoint y: 640, distance: 347.3
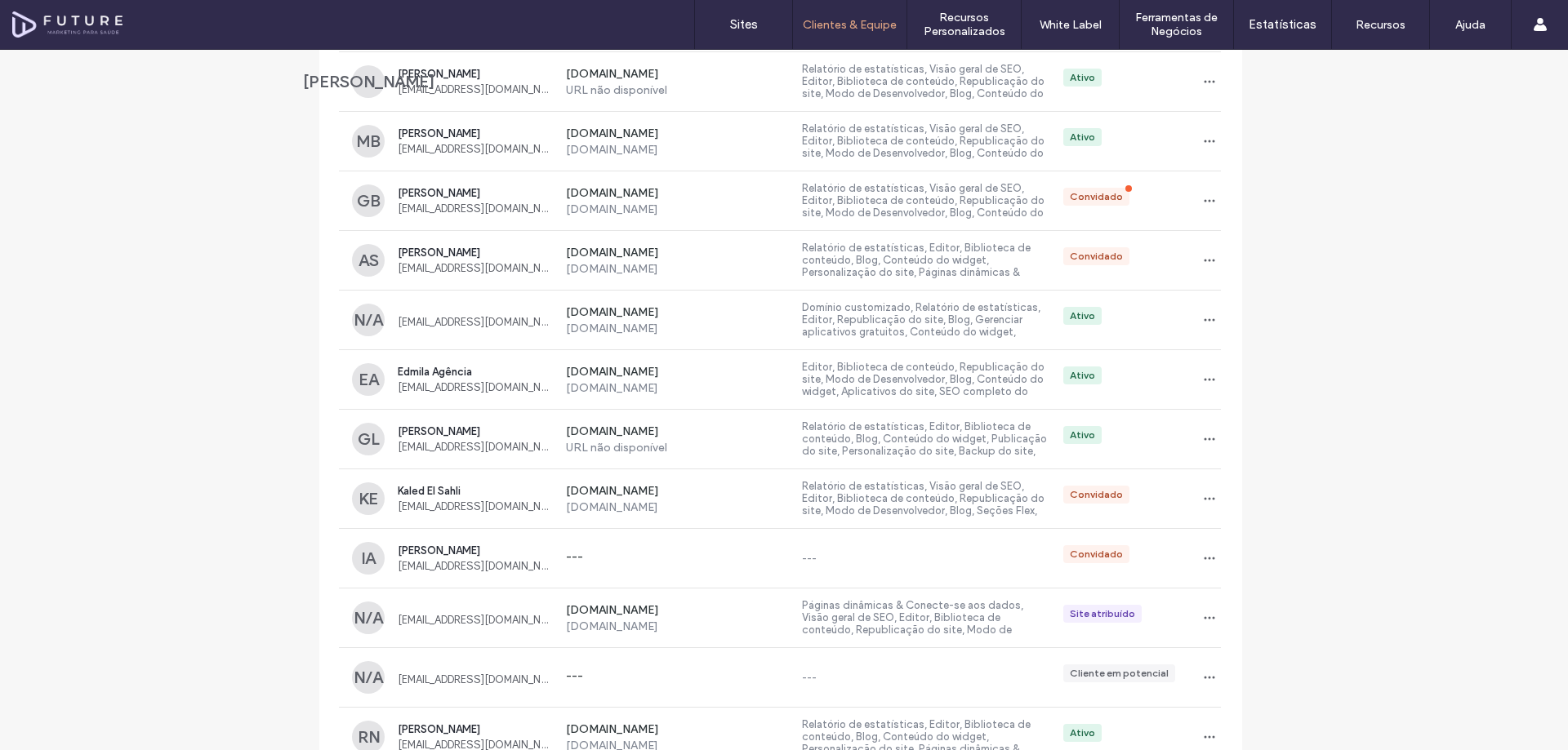
scroll to position [0, 0]
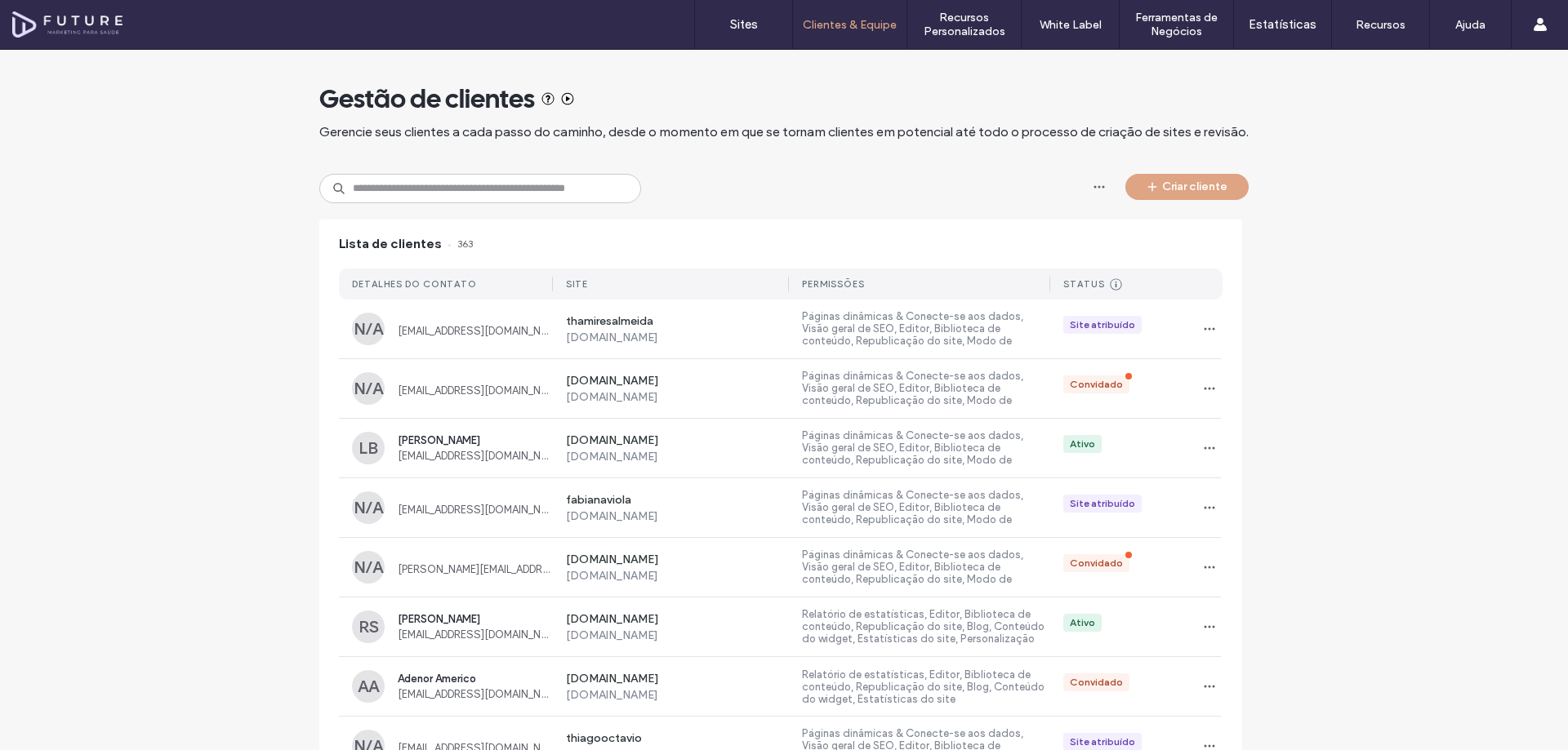
drag, startPoint x: 1368, startPoint y: 650, endPoint x: 1297, endPoint y: 157, distance: 498.1
click at [474, 194] on input at bounding box center [480, 188] width 322 height 29
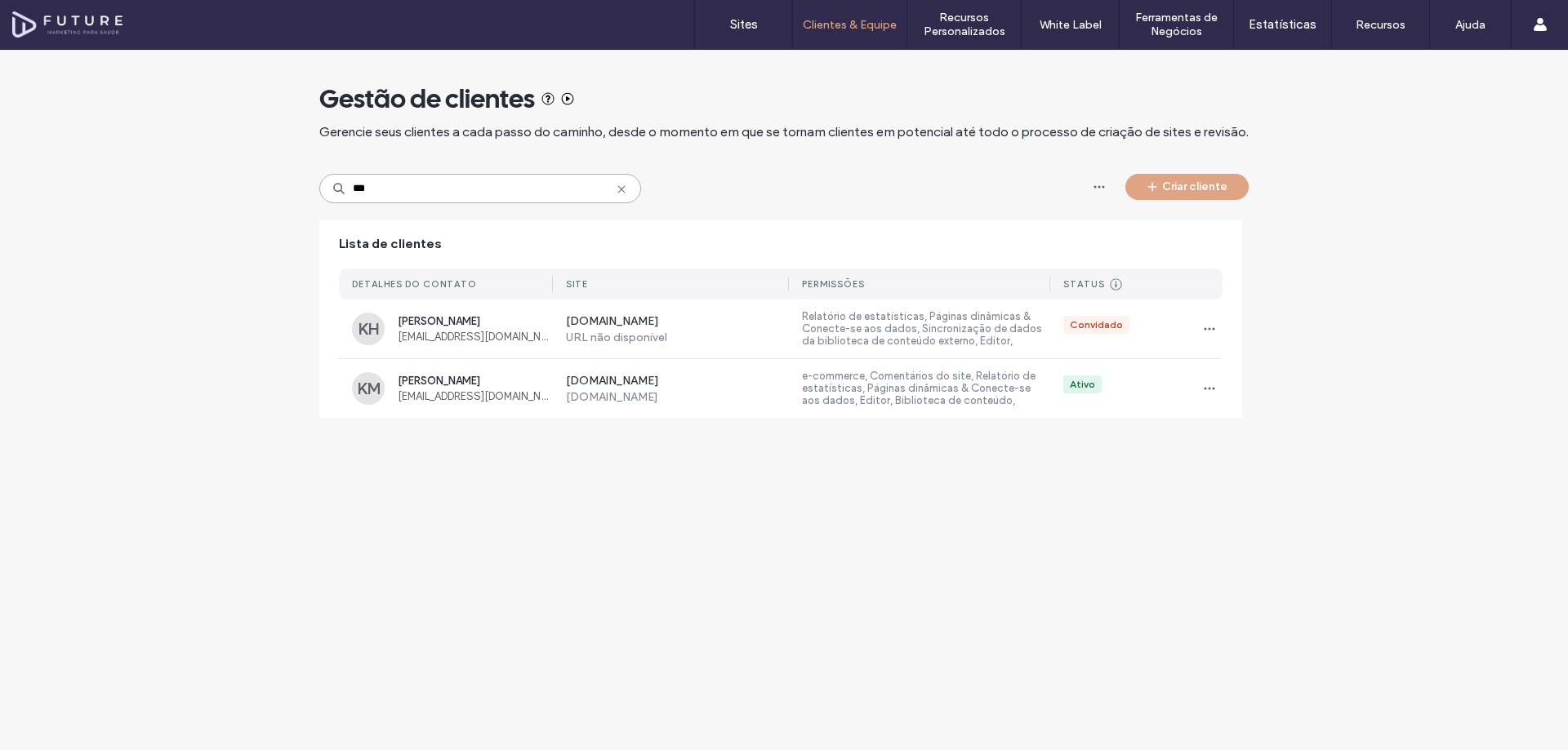
type input "***"
